Goal: Transaction & Acquisition: Purchase product/service

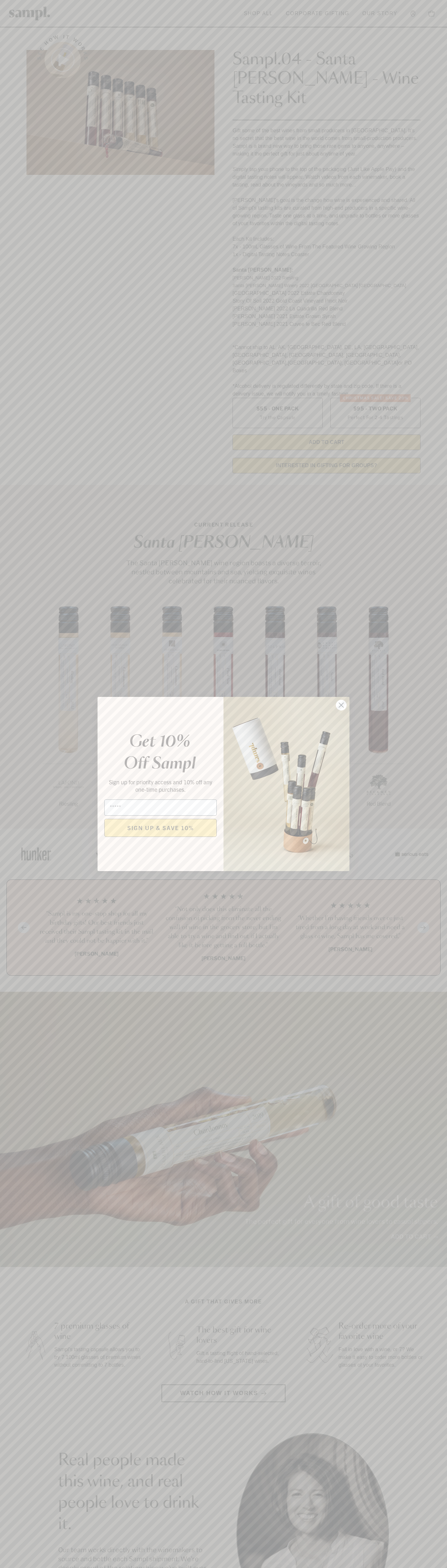
click at [341, 705] on icon "Close dialog" at bounding box center [341, 705] width 4 height 4
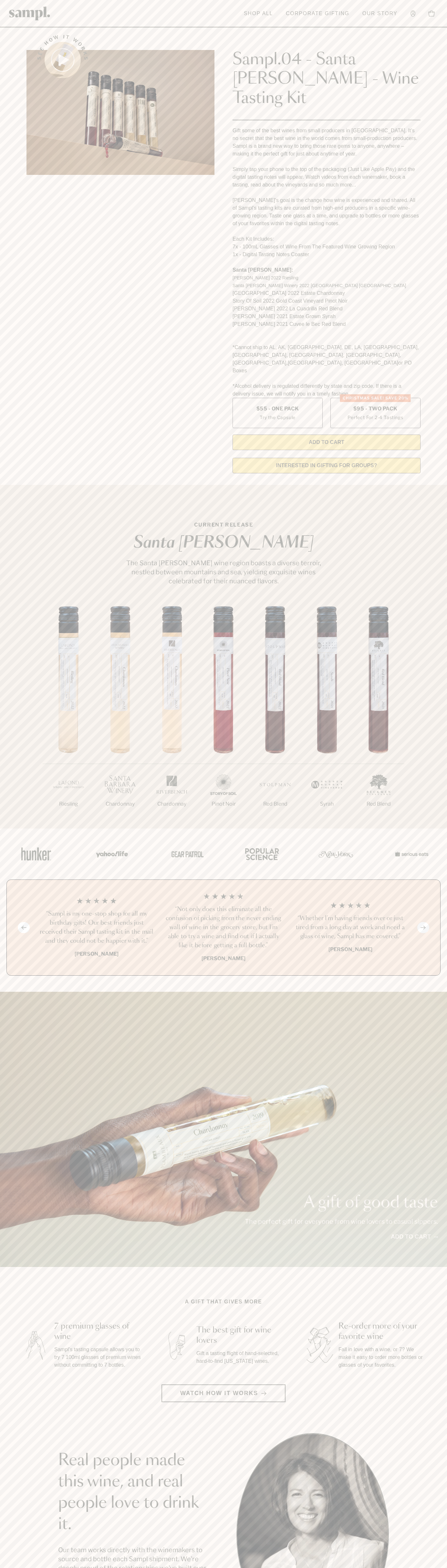
click at [128, 23] on header "Toggle navigation menu Shop All Corporate Gifting Our Story Account Story Shop …" at bounding box center [224, 13] width 447 height 27
click at [435, 485] on section "CURRENT RELEASE Santa Barbara The Santa Barbara wine region boasts a diverse te…" at bounding box center [224, 657] width 447 height 343
click at [5, 1567] on html "Skip to main content Toggle navigation menu Shop All Corporate Gifting Our Stor…" at bounding box center [224, 1304] width 447 height 2608
click at [2, 1474] on section "Real people made this wine, and real people love to drink it. Our team works di…" at bounding box center [224, 1533] width 447 height 201
click at [375, 398] on label "Christmas SALE! Save 20% $95 - Two Pack Perfect For 2-4 Tastings" at bounding box center [375, 413] width 90 height 30
